Goal: Find specific page/section: Find specific page/section

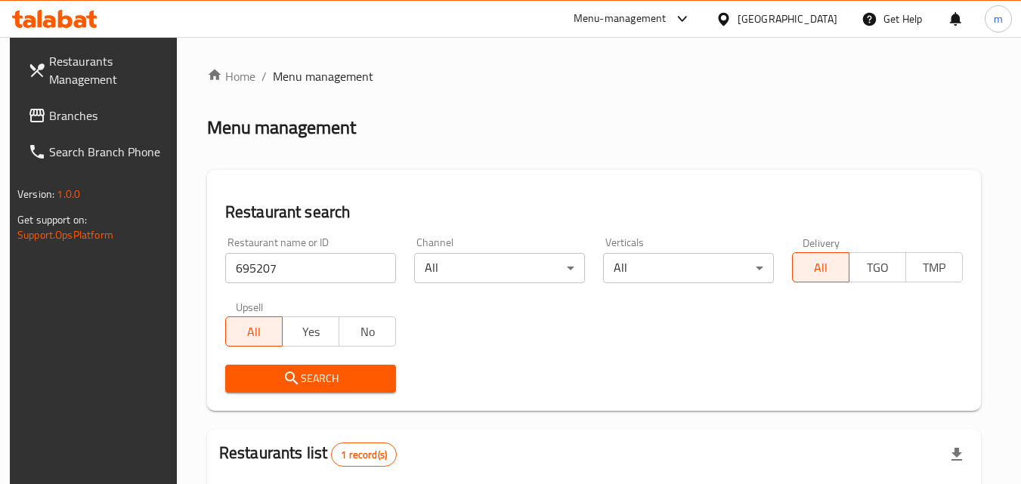
scroll to position [190, 0]
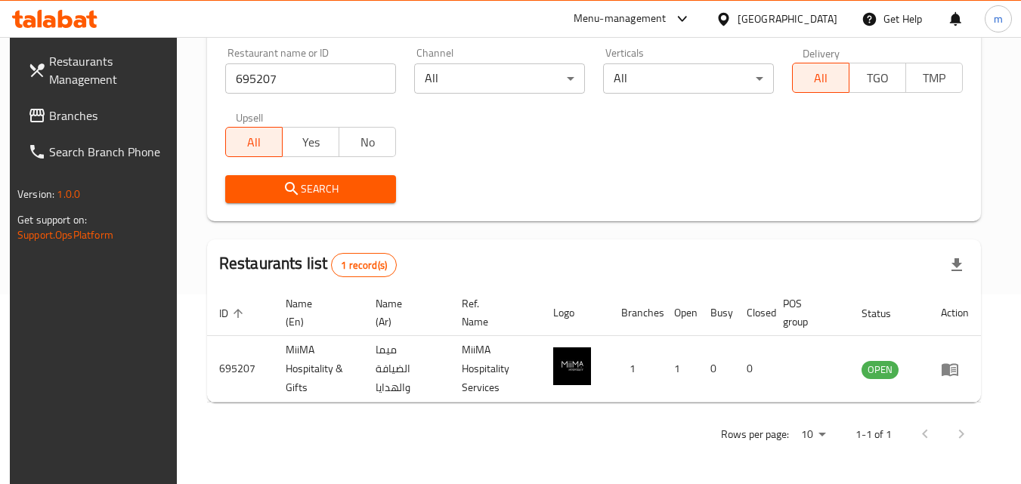
click at [73, 110] on span "Branches" at bounding box center [108, 116] width 119 height 18
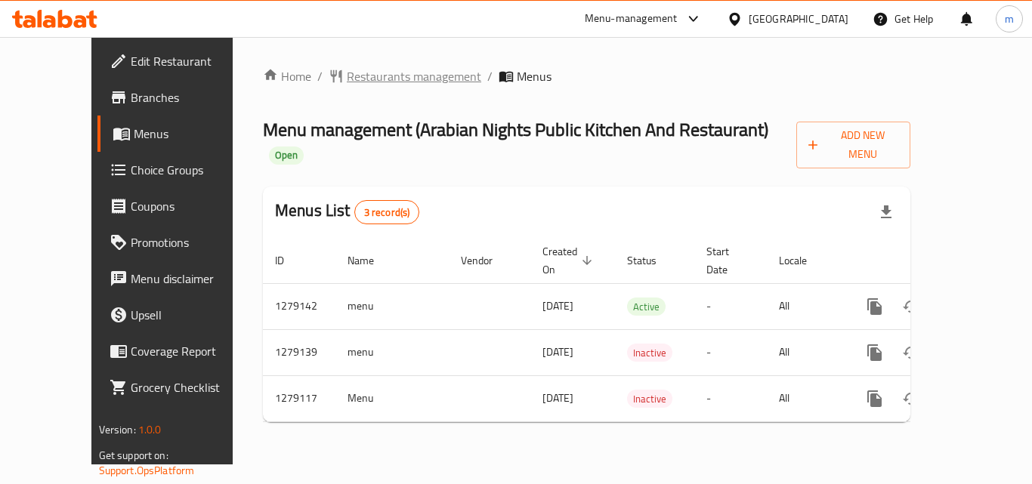
click at [347, 82] on span "Restaurants management" at bounding box center [414, 76] width 134 height 18
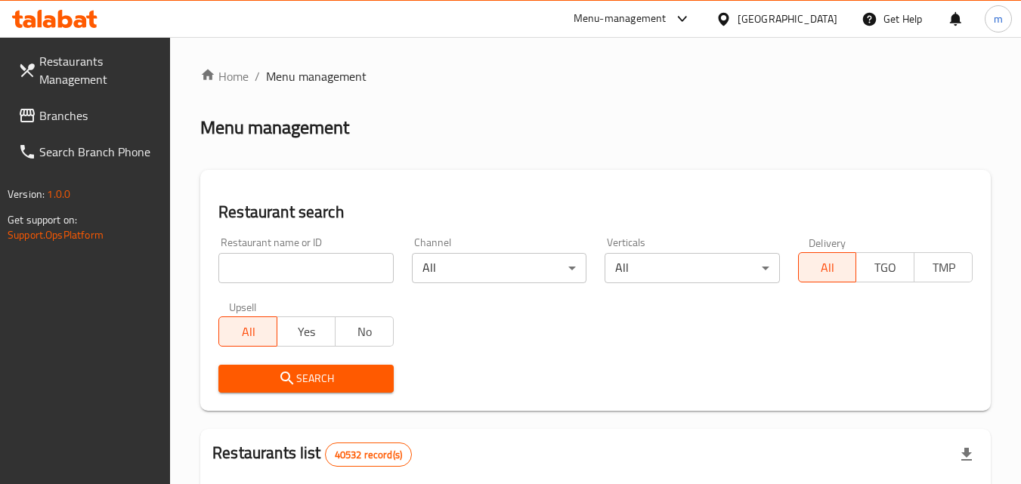
click at [287, 246] on div "Restaurant name or ID Restaurant name or ID" at bounding box center [305, 260] width 175 height 46
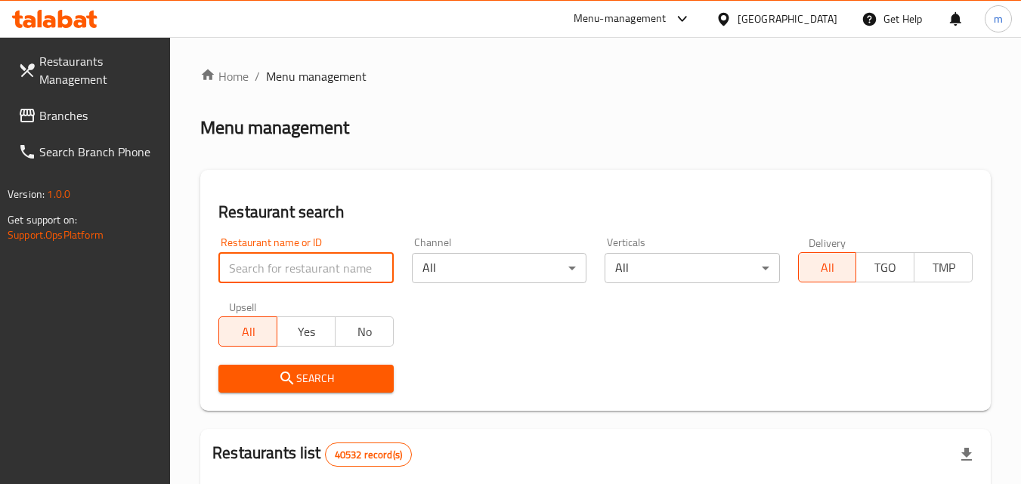
click at [273, 272] on input "search" at bounding box center [305, 268] width 175 height 30
paste input "692918"
type input "692918"
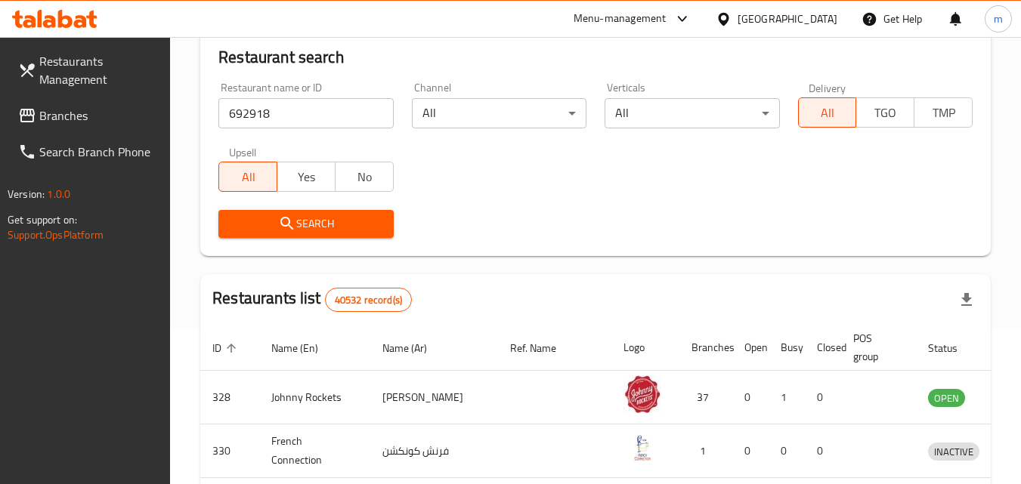
scroll to position [151, 0]
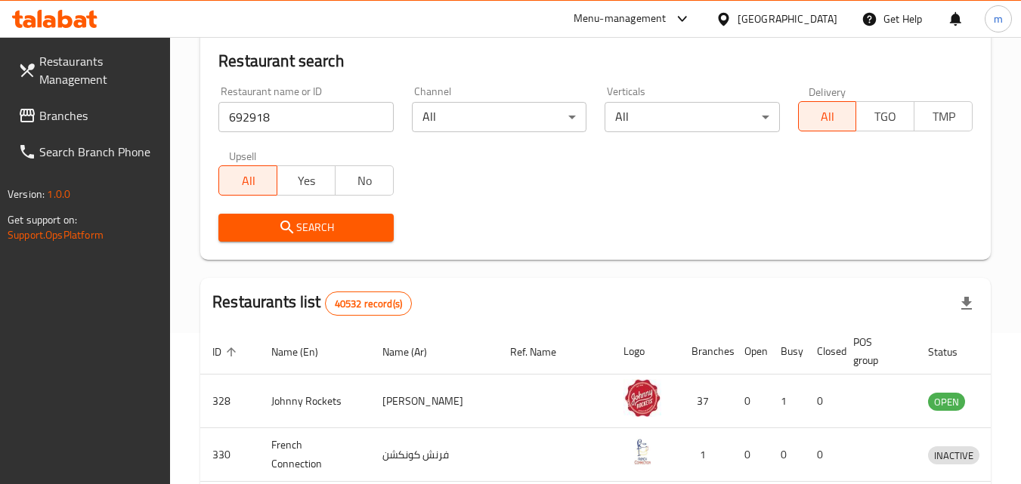
click at [333, 224] on span "Search" at bounding box center [305, 227] width 150 height 19
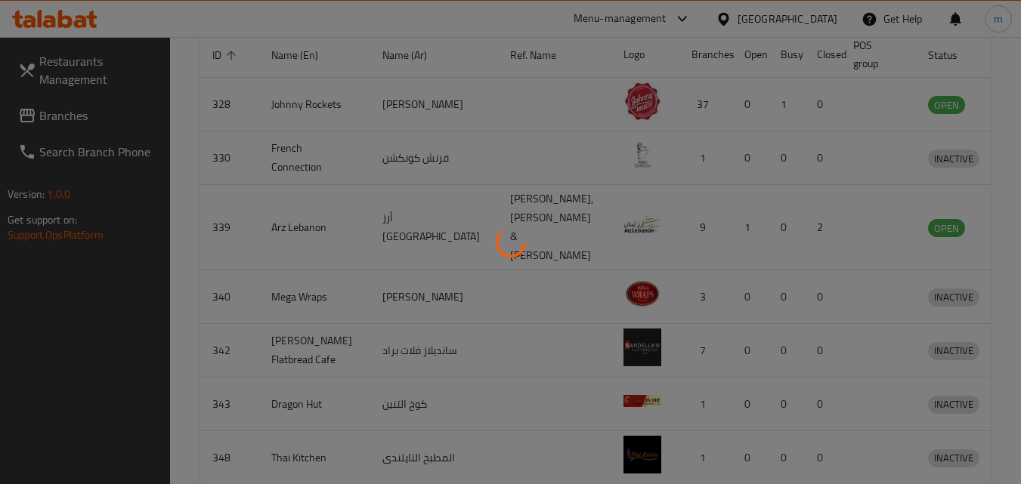
scroll to position [209, 0]
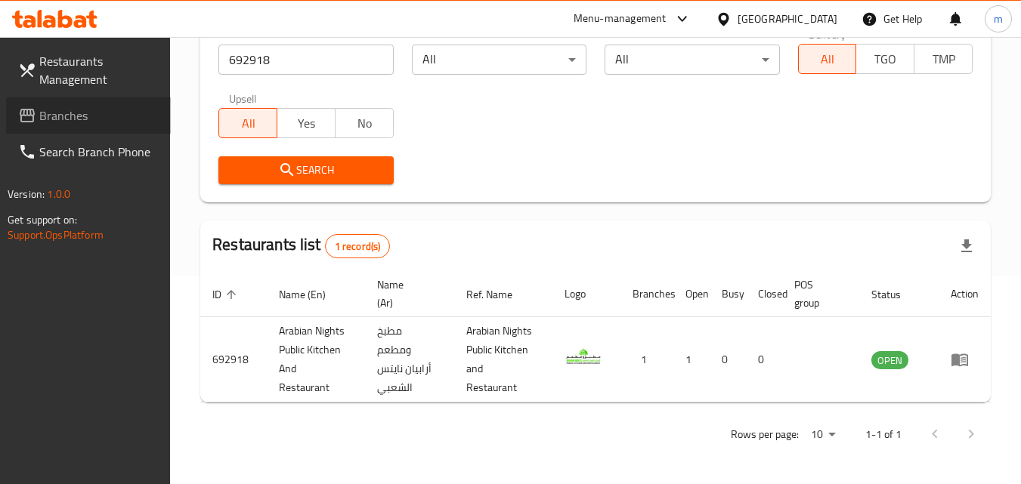
click at [95, 115] on span "Branches" at bounding box center [98, 116] width 119 height 18
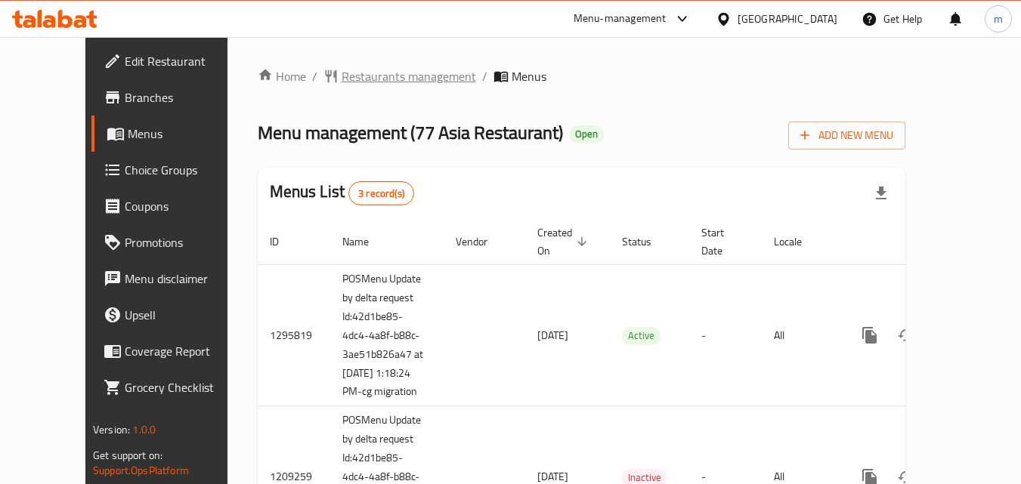
click at [351, 77] on span "Restaurants management" at bounding box center [409, 76] width 134 height 18
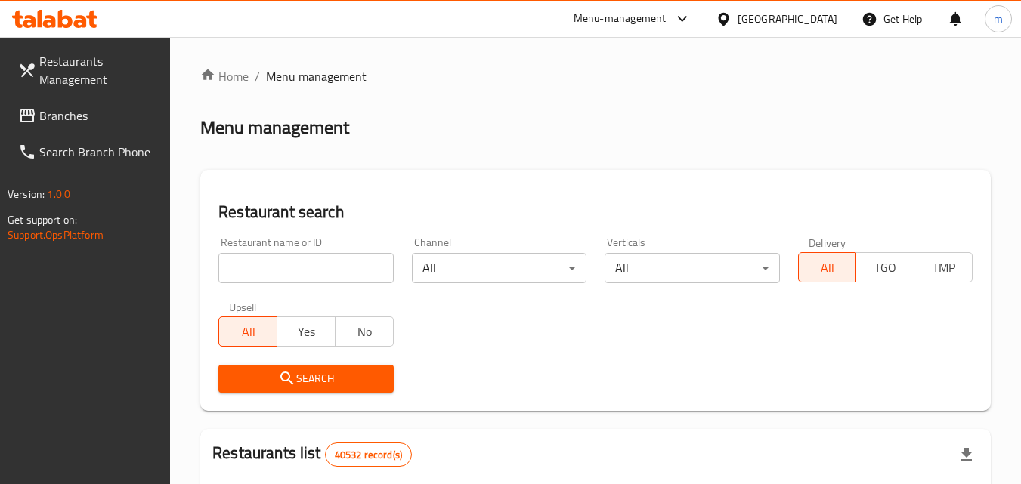
click at [319, 267] on input "search" at bounding box center [305, 268] width 175 height 30
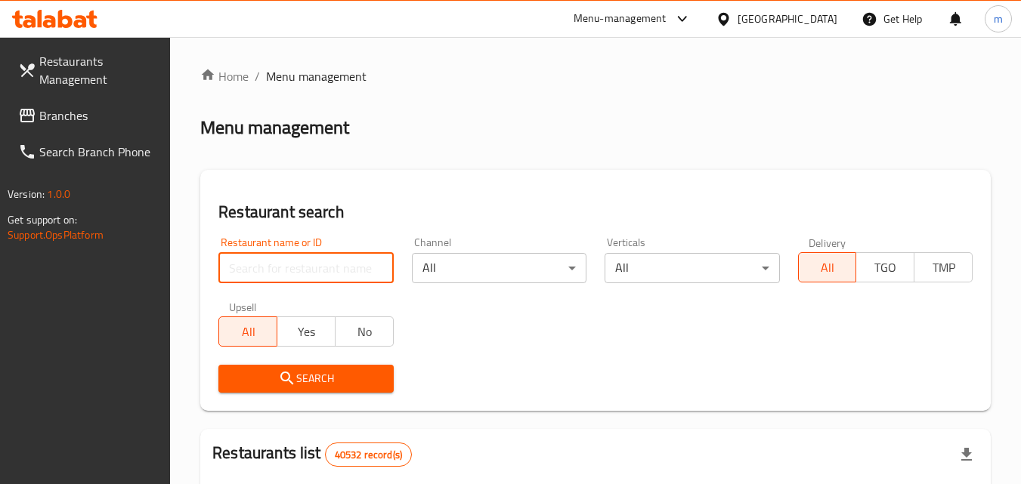
paste input "664075"
type input "664075"
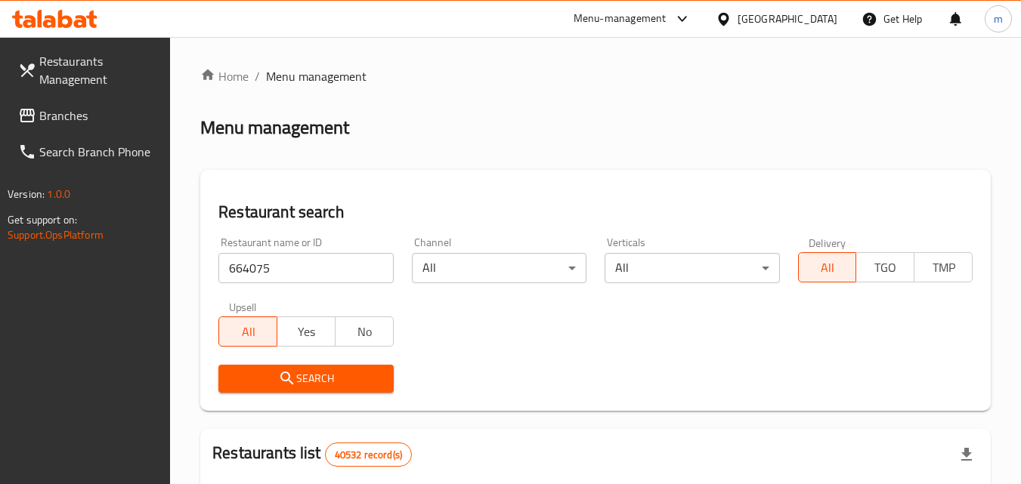
click at [332, 373] on span "Search" at bounding box center [305, 378] width 150 height 19
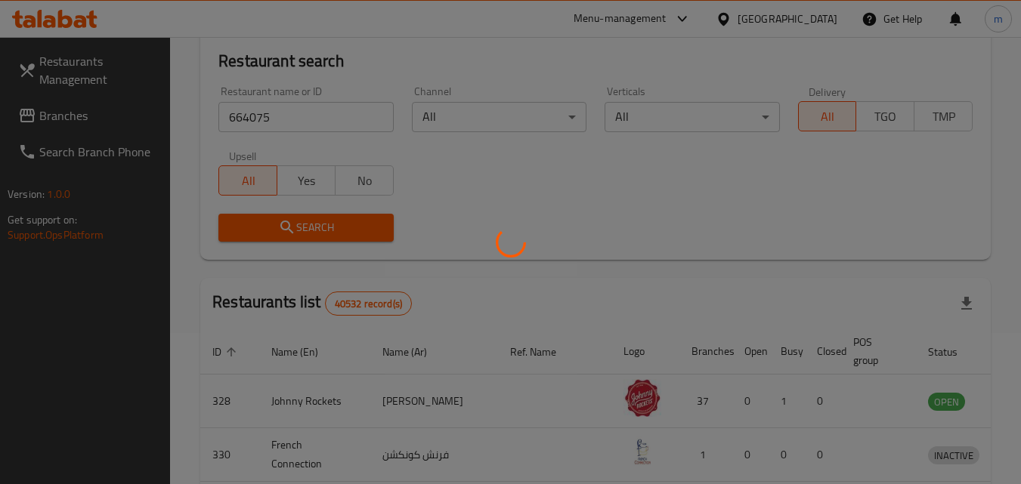
scroll to position [177, 0]
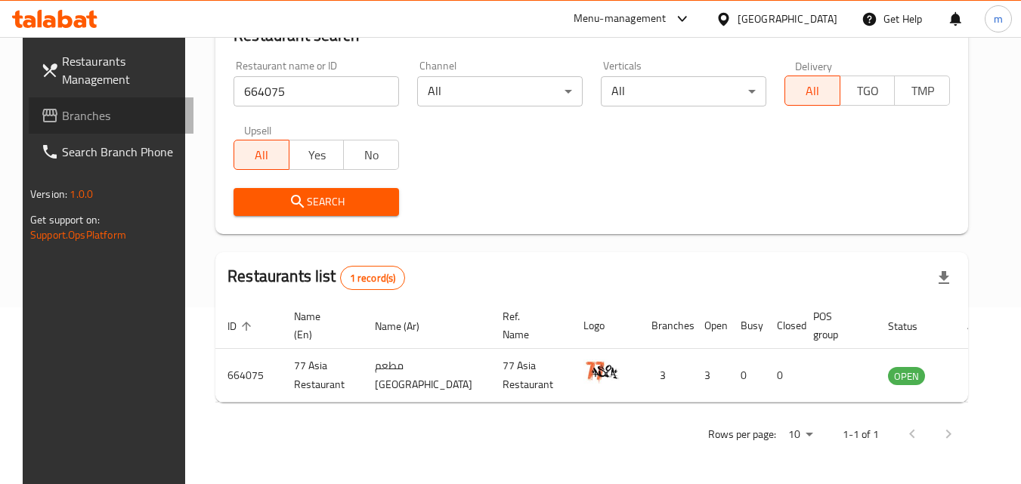
click at [84, 120] on span "Branches" at bounding box center [121, 116] width 119 height 18
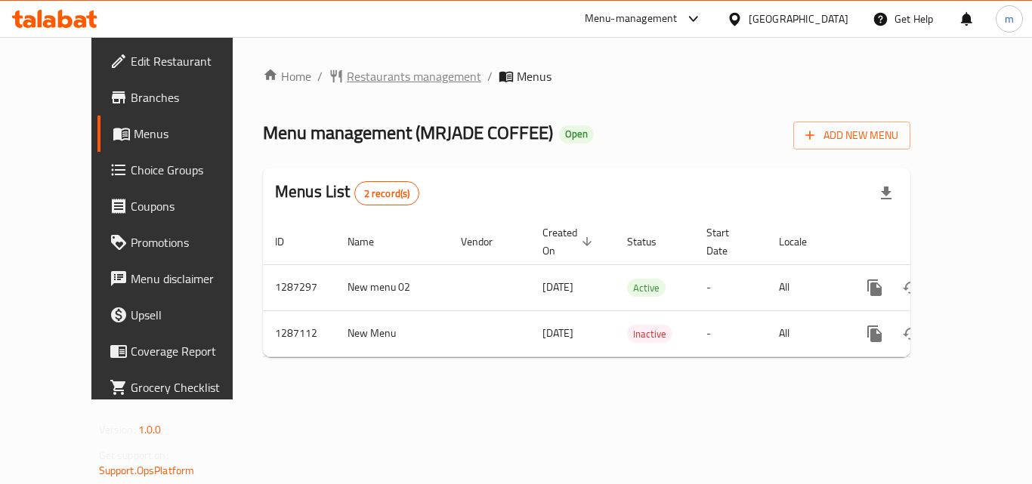
click at [352, 77] on span "Restaurants management" at bounding box center [414, 76] width 134 height 18
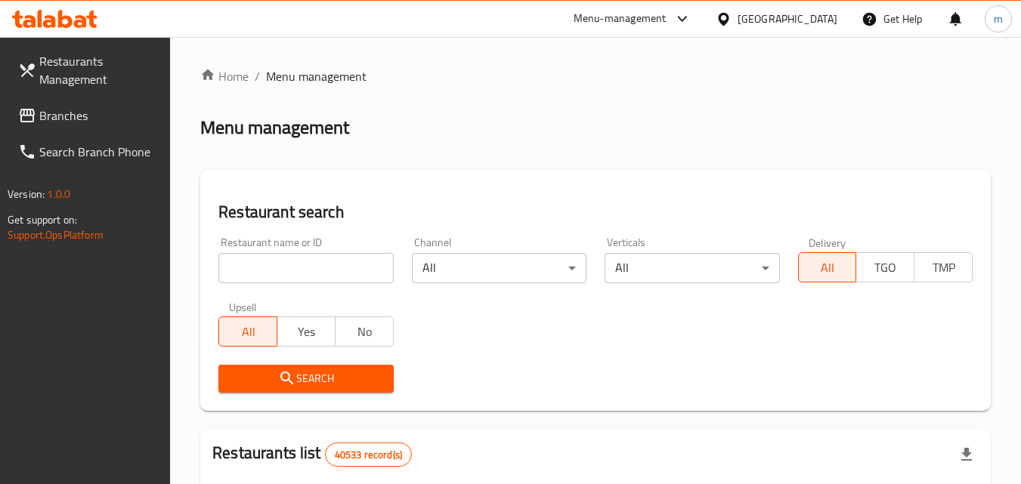
click at [272, 272] on input "search" at bounding box center [305, 268] width 175 height 30
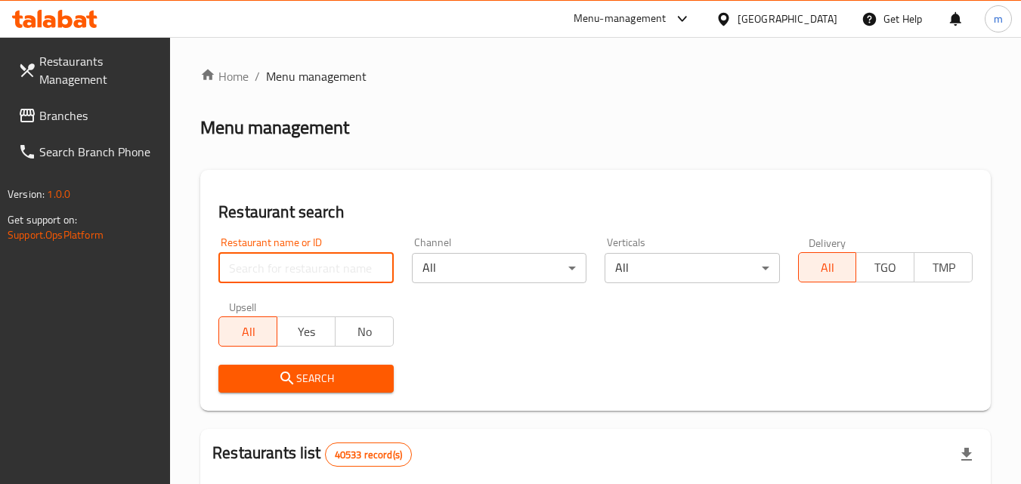
paste input "696586"
type input "696586"
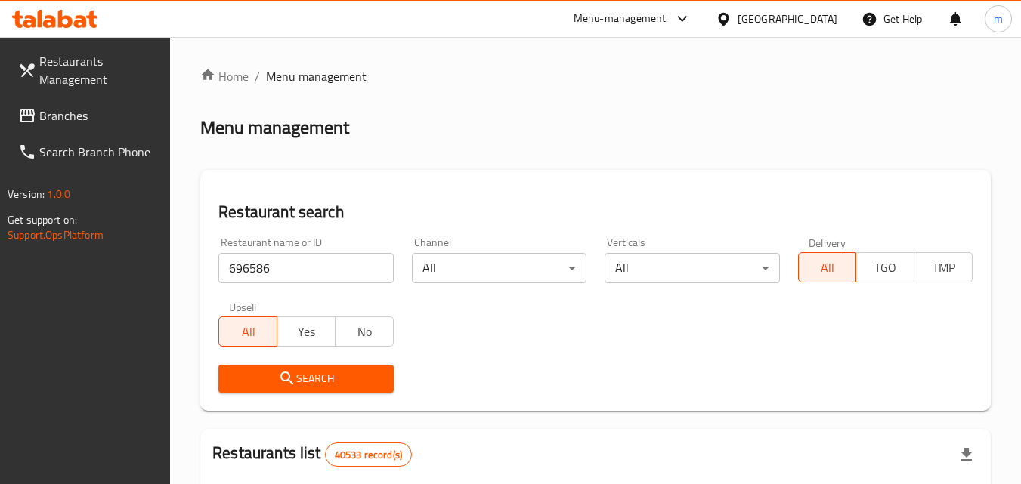
click at [362, 388] on span "Search" at bounding box center [305, 378] width 150 height 19
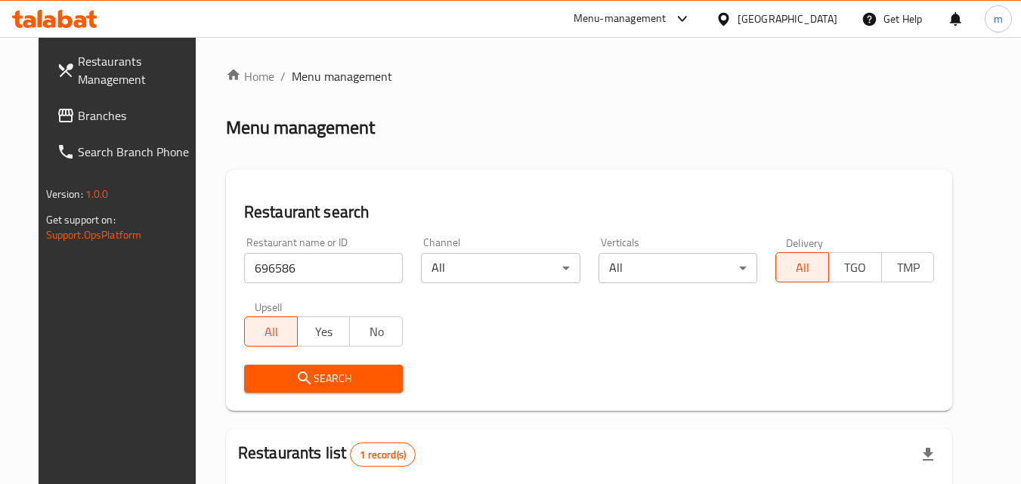
click at [88, 106] on link "Branches" at bounding box center [127, 115] width 165 height 36
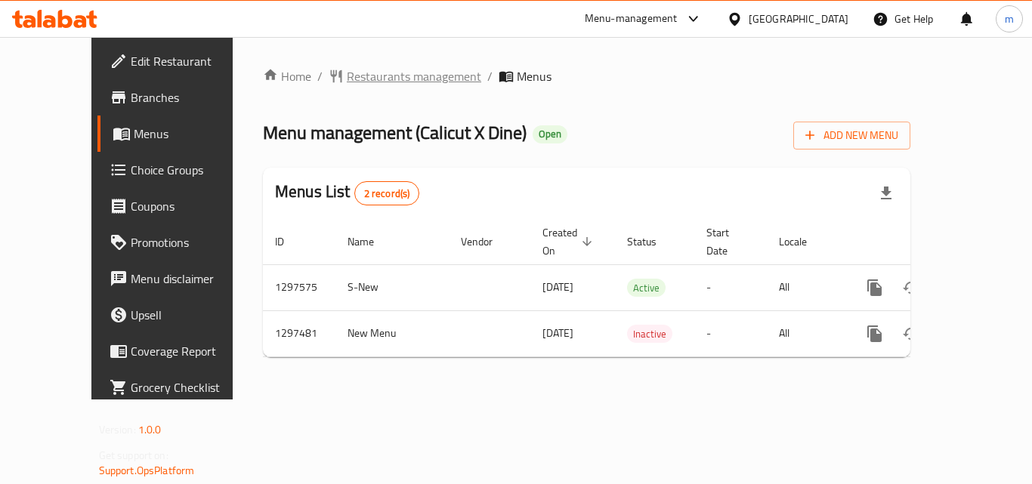
click at [376, 75] on span "Restaurants management" at bounding box center [414, 76] width 134 height 18
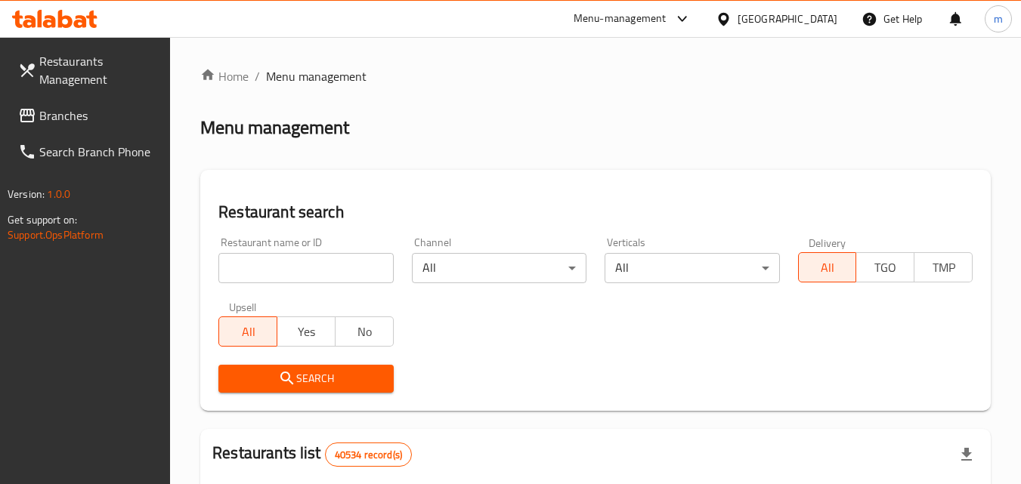
click at [87, 114] on span "Branches" at bounding box center [98, 116] width 119 height 18
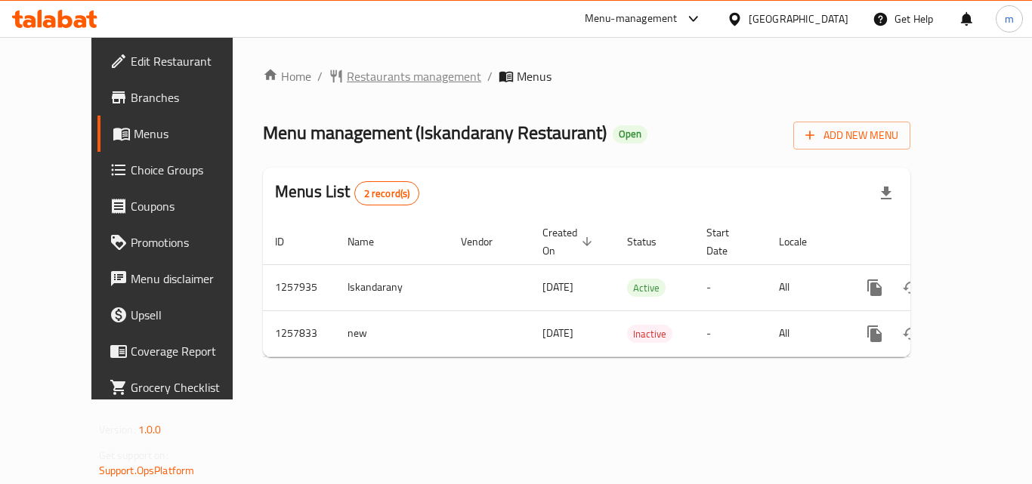
click at [347, 73] on span "Restaurants management" at bounding box center [414, 76] width 134 height 18
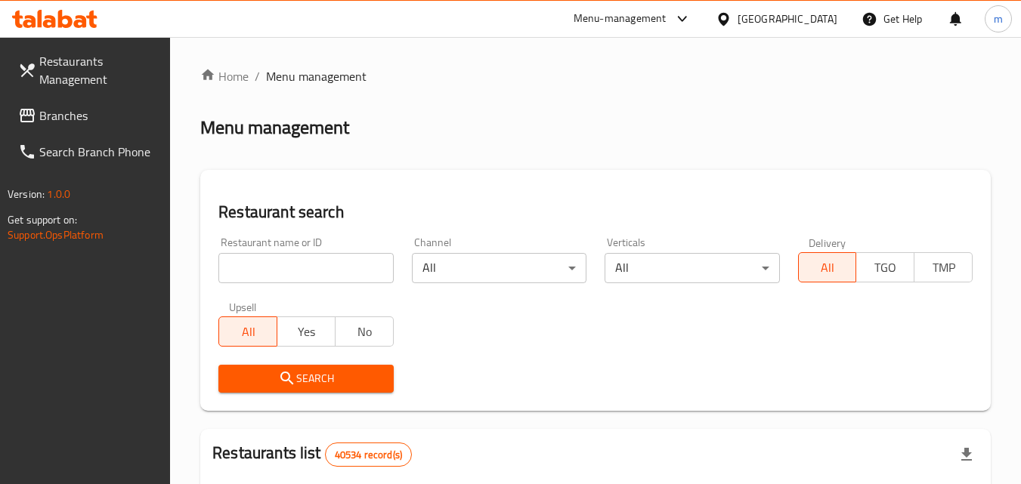
click at [304, 253] on div "Restaurant name or ID Restaurant name or ID" at bounding box center [305, 260] width 175 height 46
click at [298, 255] on input "search" at bounding box center [305, 268] width 175 height 30
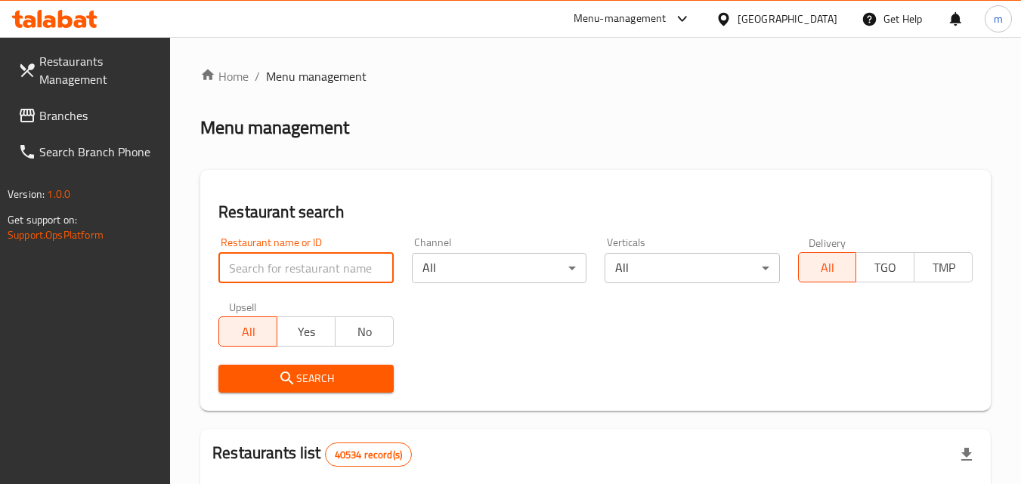
click at [278, 265] on input "search" at bounding box center [305, 268] width 175 height 30
paste input "683665"
type input "683665"
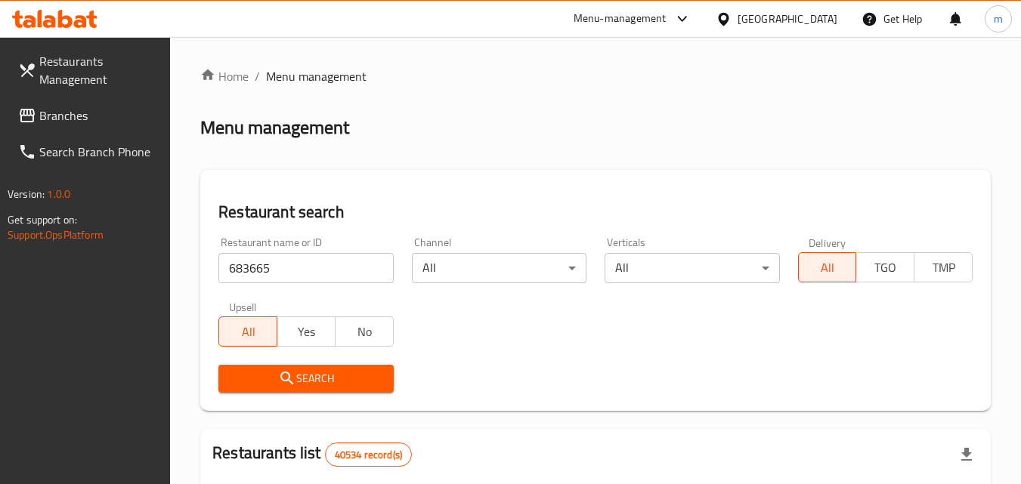
click at [303, 374] on span "Search" at bounding box center [305, 378] width 150 height 19
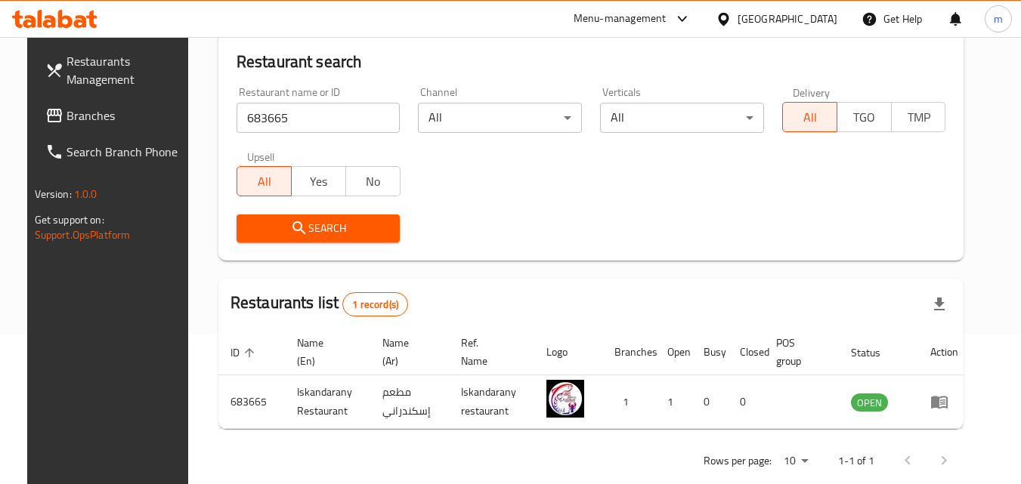
scroll to position [177, 0]
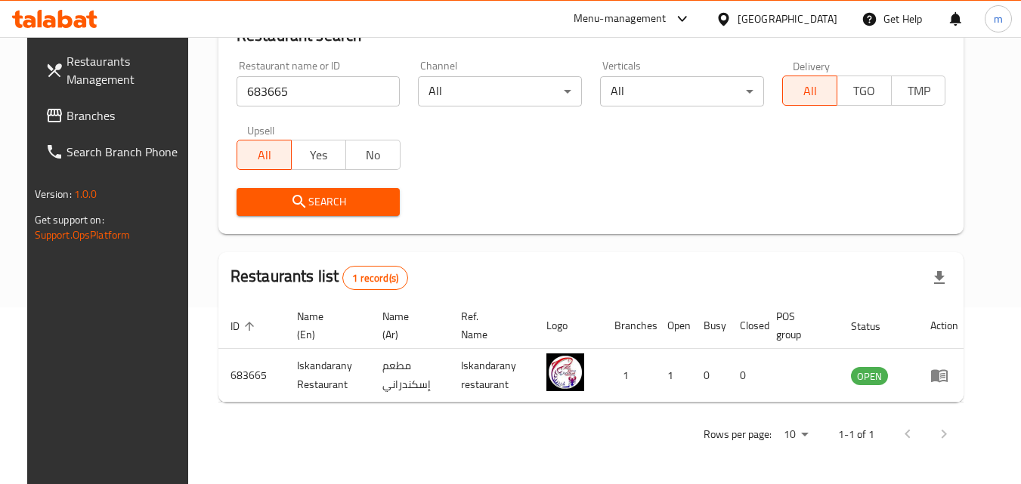
click at [98, 119] on span "Branches" at bounding box center [125, 116] width 119 height 18
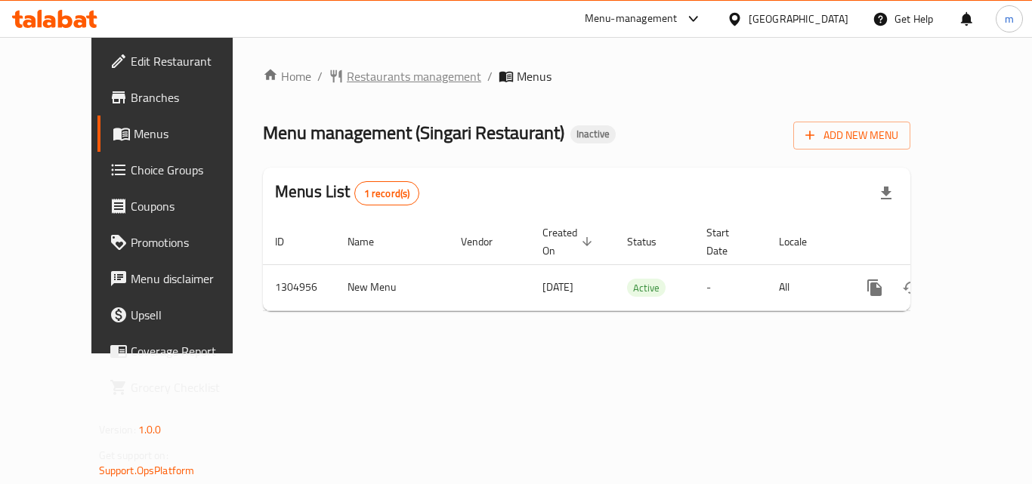
click at [347, 73] on span "Restaurants management" at bounding box center [414, 76] width 134 height 18
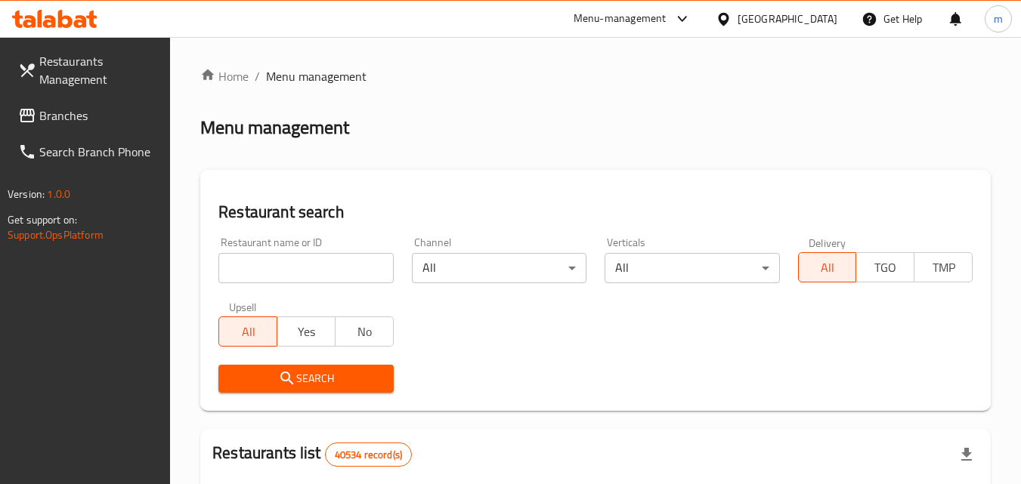
click at [293, 264] on input "search" at bounding box center [305, 268] width 175 height 30
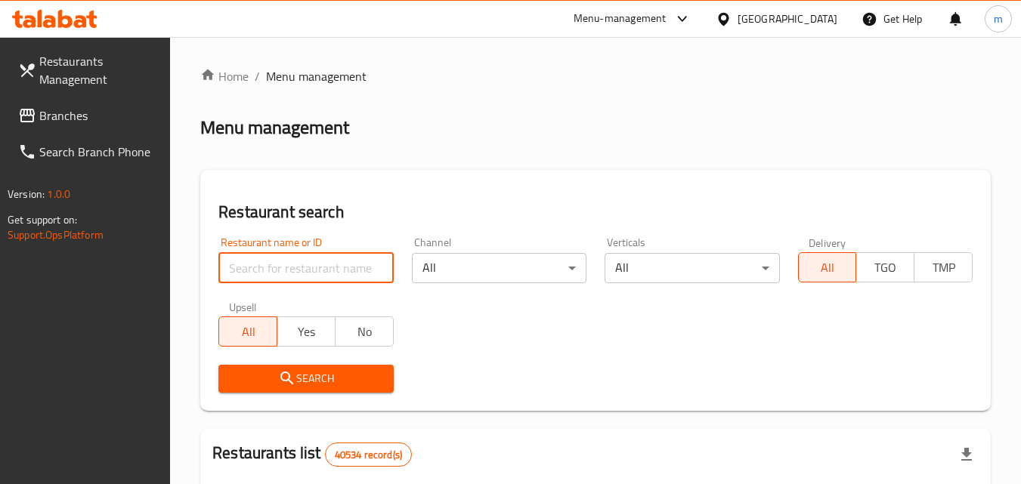
paste input "703461"
type input "703461"
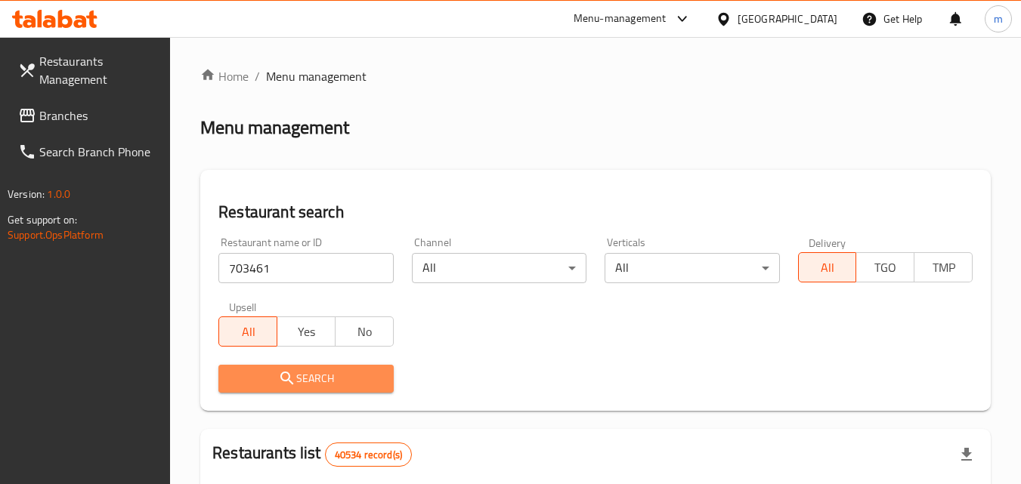
click at [379, 373] on span "Search" at bounding box center [305, 378] width 150 height 19
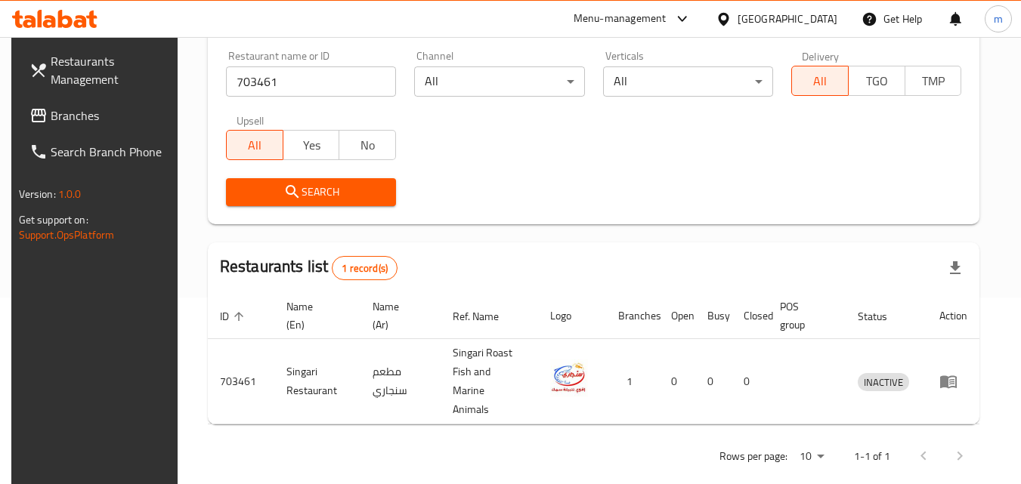
scroll to position [190, 0]
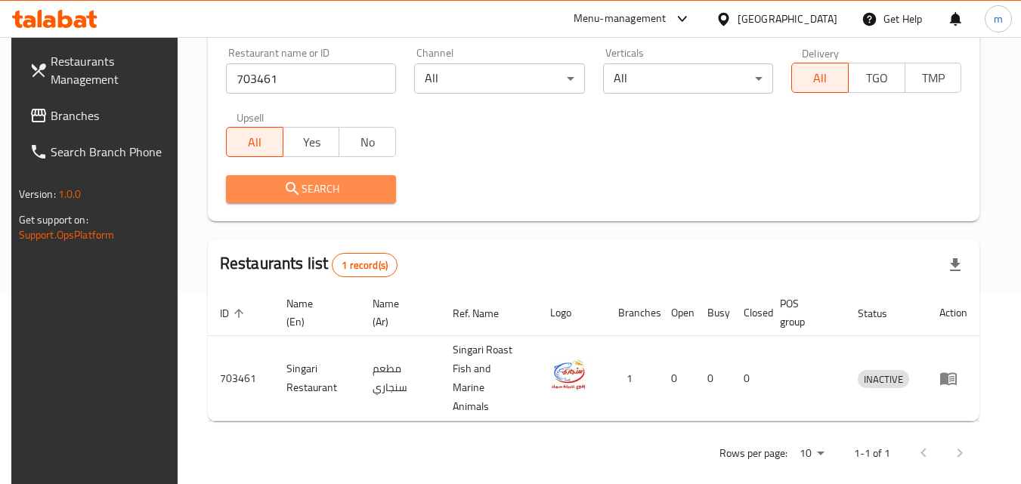
click at [326, 184] on span "Search" at bounding box center [311, 189] width 146 height 19
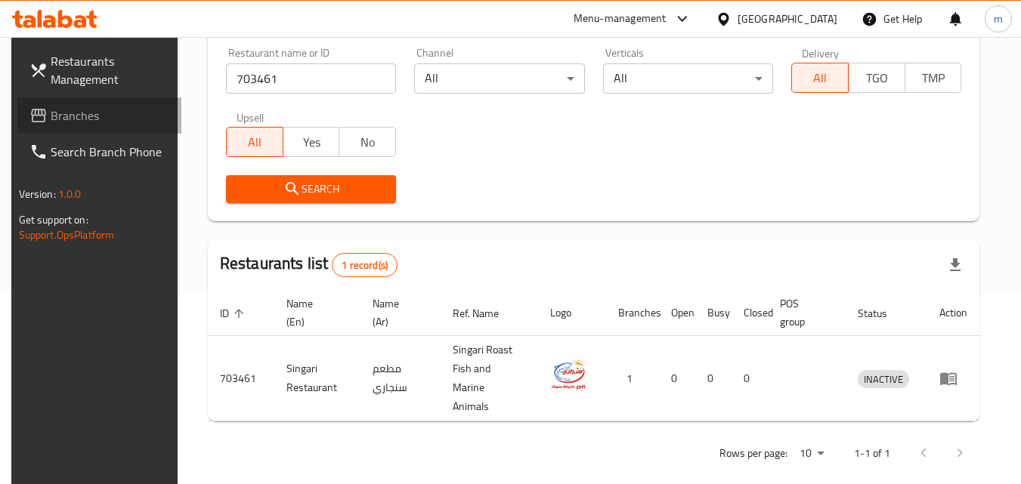
click at [58, 115] on span "Branches" at bounding box center [110, 116] width 119 height 18
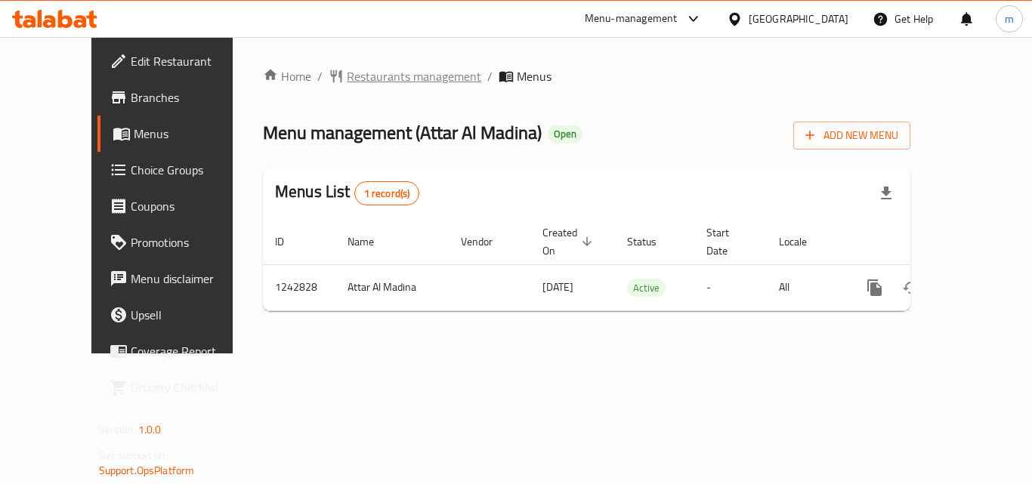
click at [347, 73] on span "Restaurants management" at bounding box center [414, 76] width 134 height 18
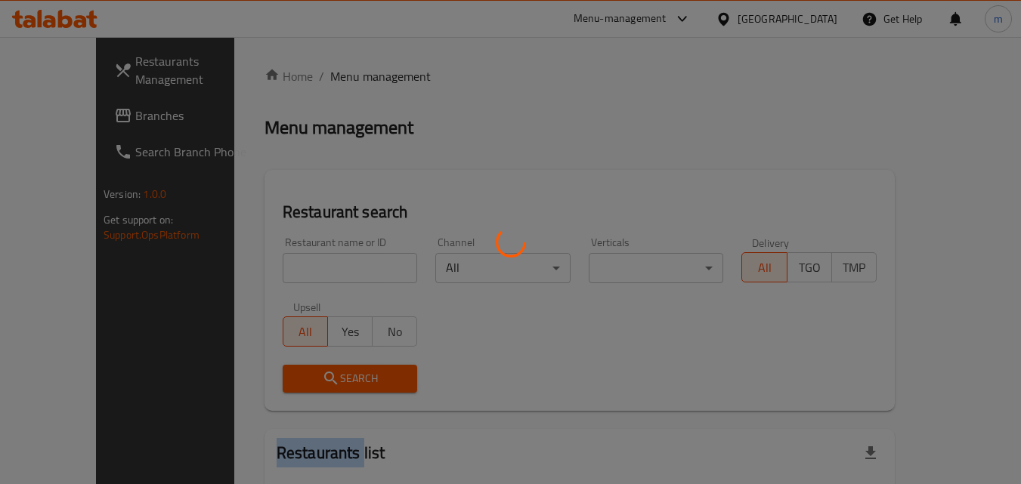
click at [335, 73] on div at bounding box center [510, 242] width 1021 height 484
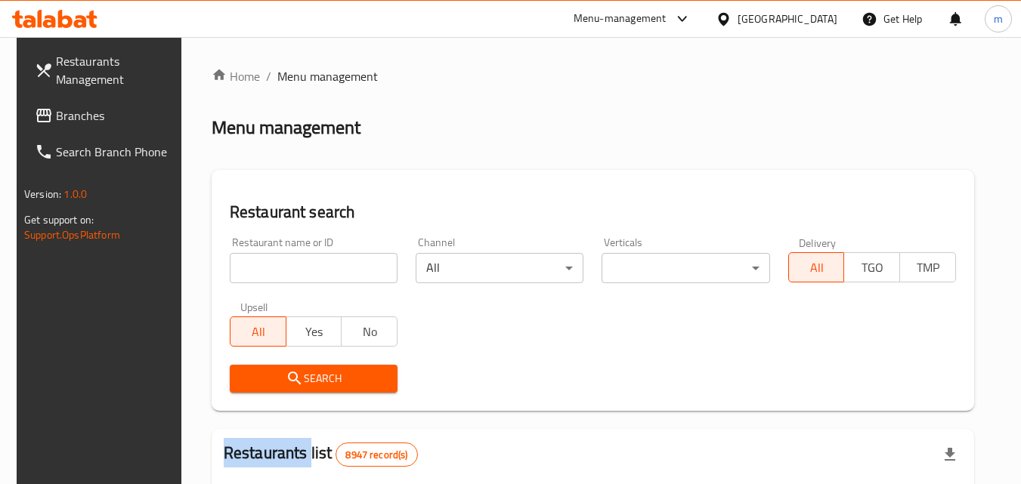
click at [284, 262] on input "search" at bounding box center [314, 268] width 168 height 30
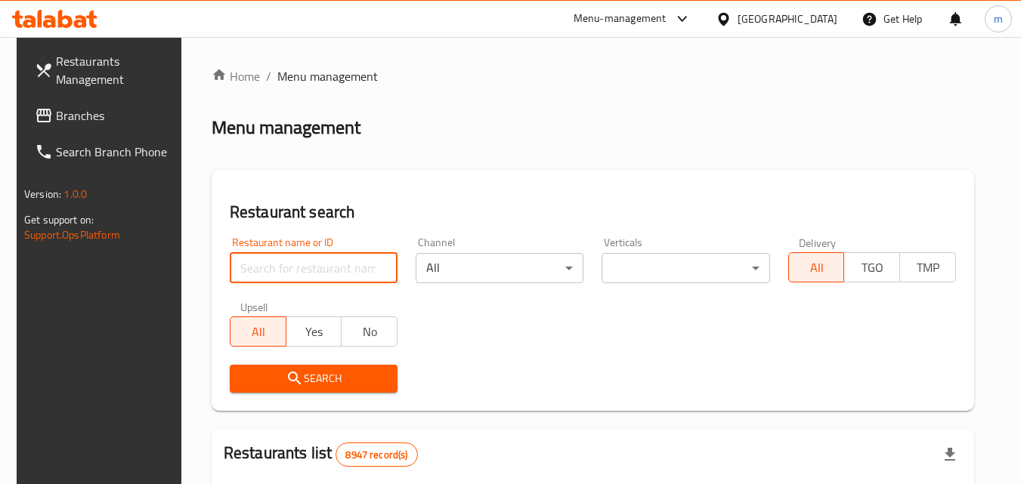
paste input "681233"
type input "681233"
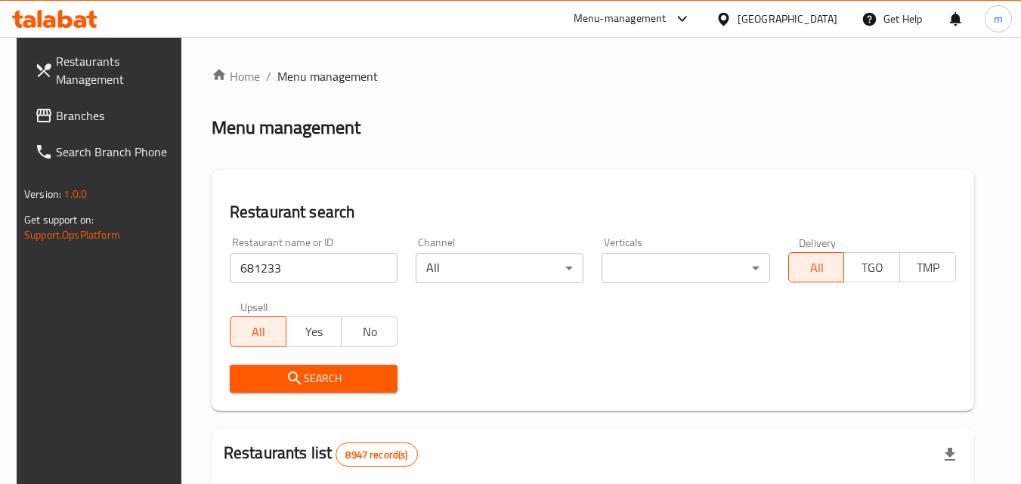
click at [302, 379] on span "Search" at bounding box center [314, 378] width 144 height 19
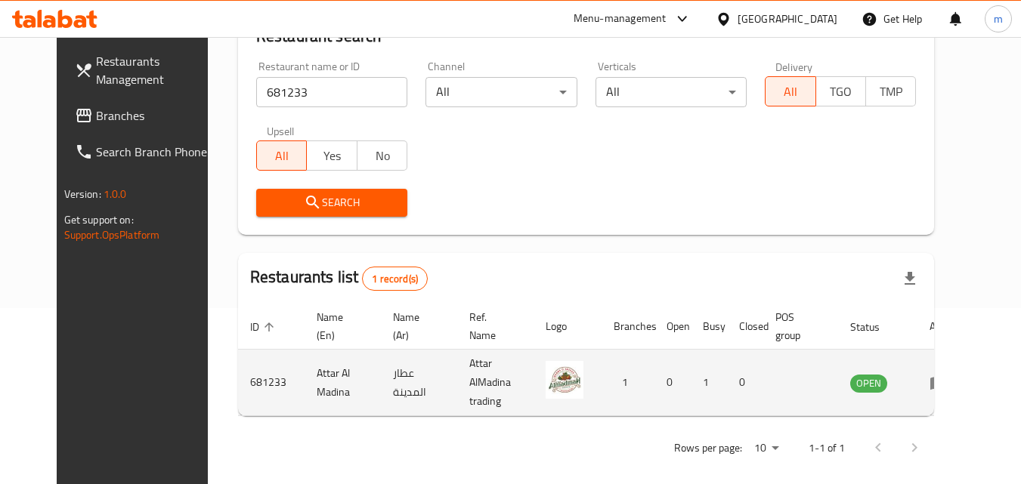
scroll to position [177, 0]
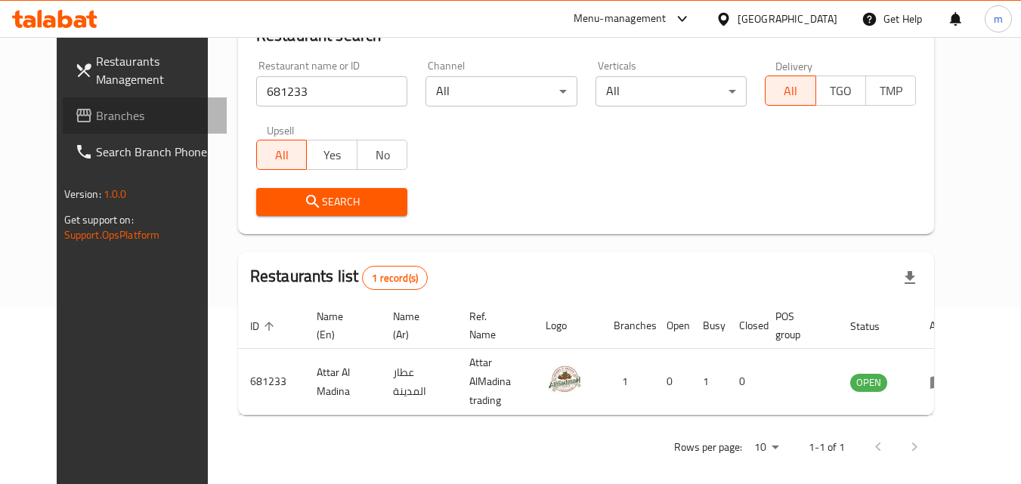
click at [96, 115] on span "Branches" at bounding box center [155, 116] width 119 height 18
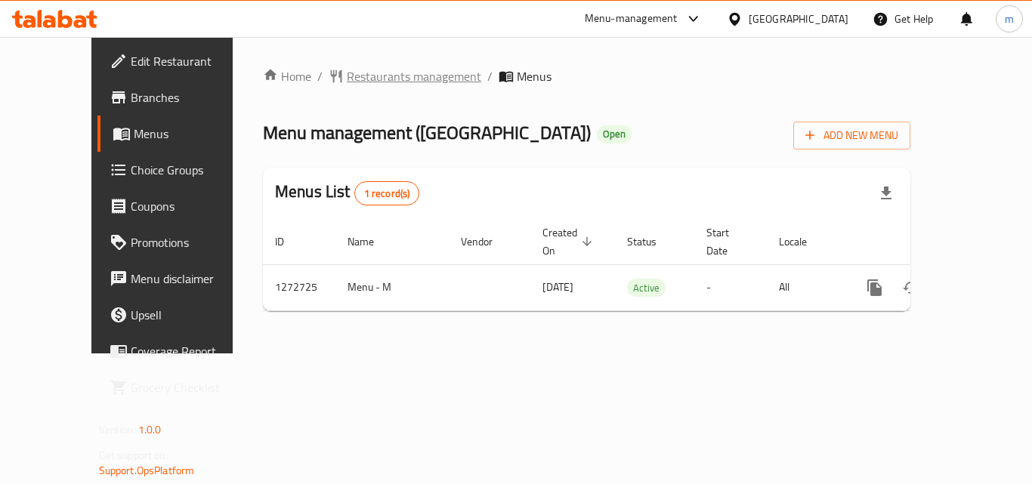
click at [347, 75] on span "Restaurants management" at bounding box center [414, 76] width 134 height 18
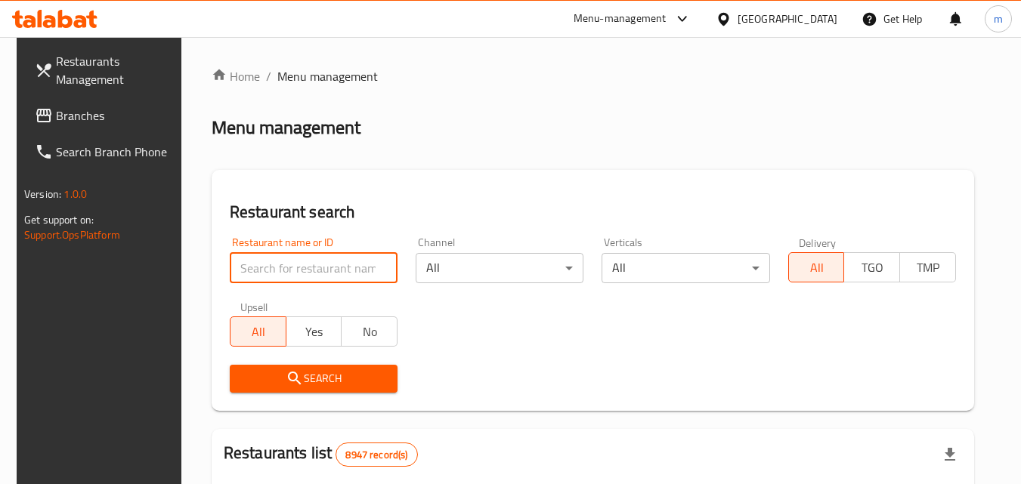
click at [301, 264] on input "search" at bounding box center [314, 268] width 168 height 30
paste input "690125"
type input "690125"
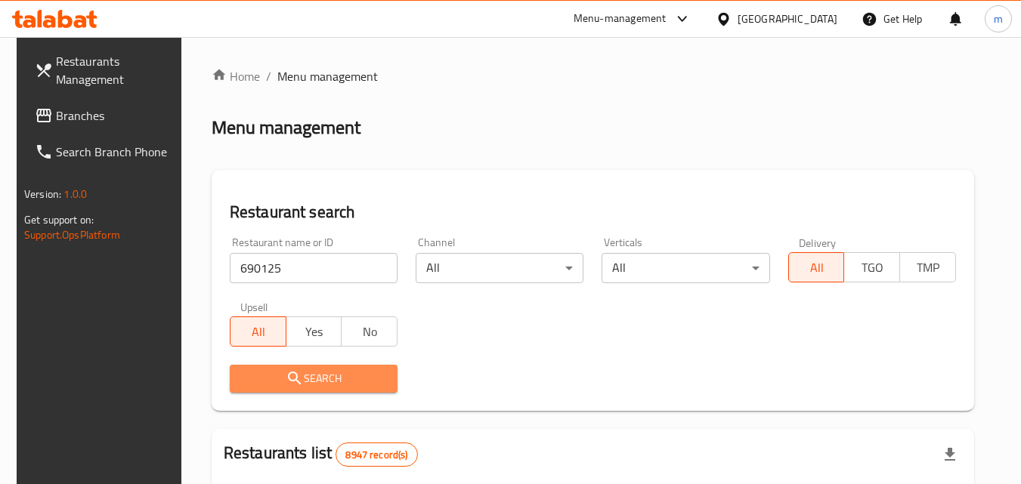
click at [342, 368] on button "Search" at bounding box center [314, 379] width 168 height 28
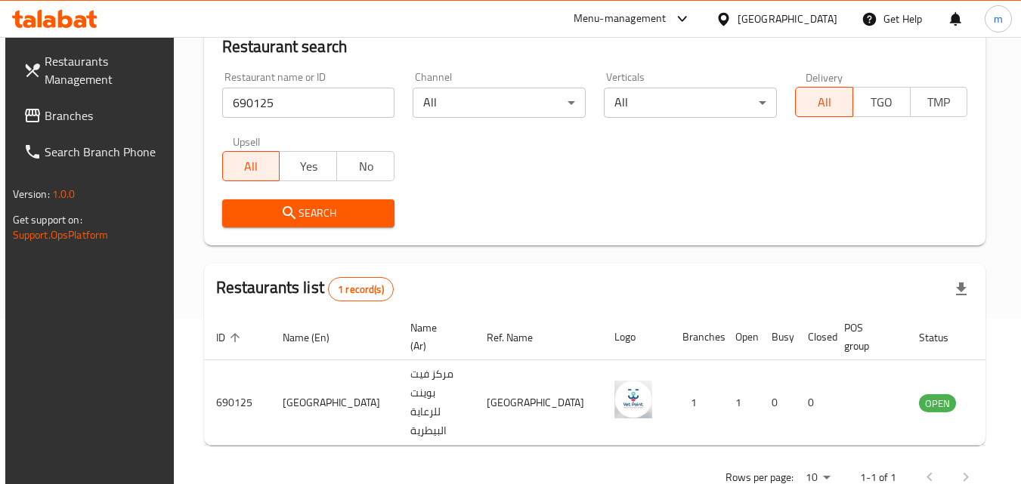
scroll to position [190, 0]
